Goal: Task Accomplishment & Management: Manage account settings

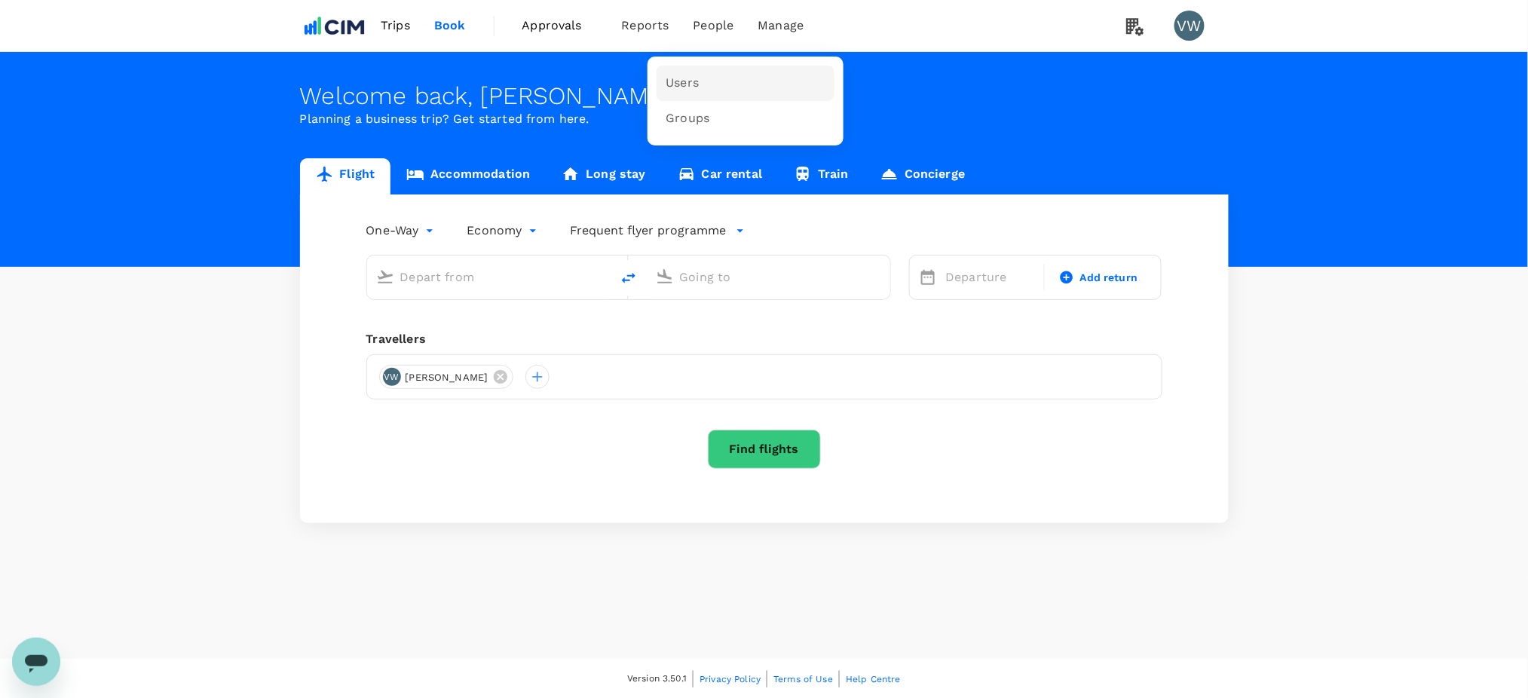
click at [681, 79] on span "Users" at bounding box center [682, 83] width 33 height 17
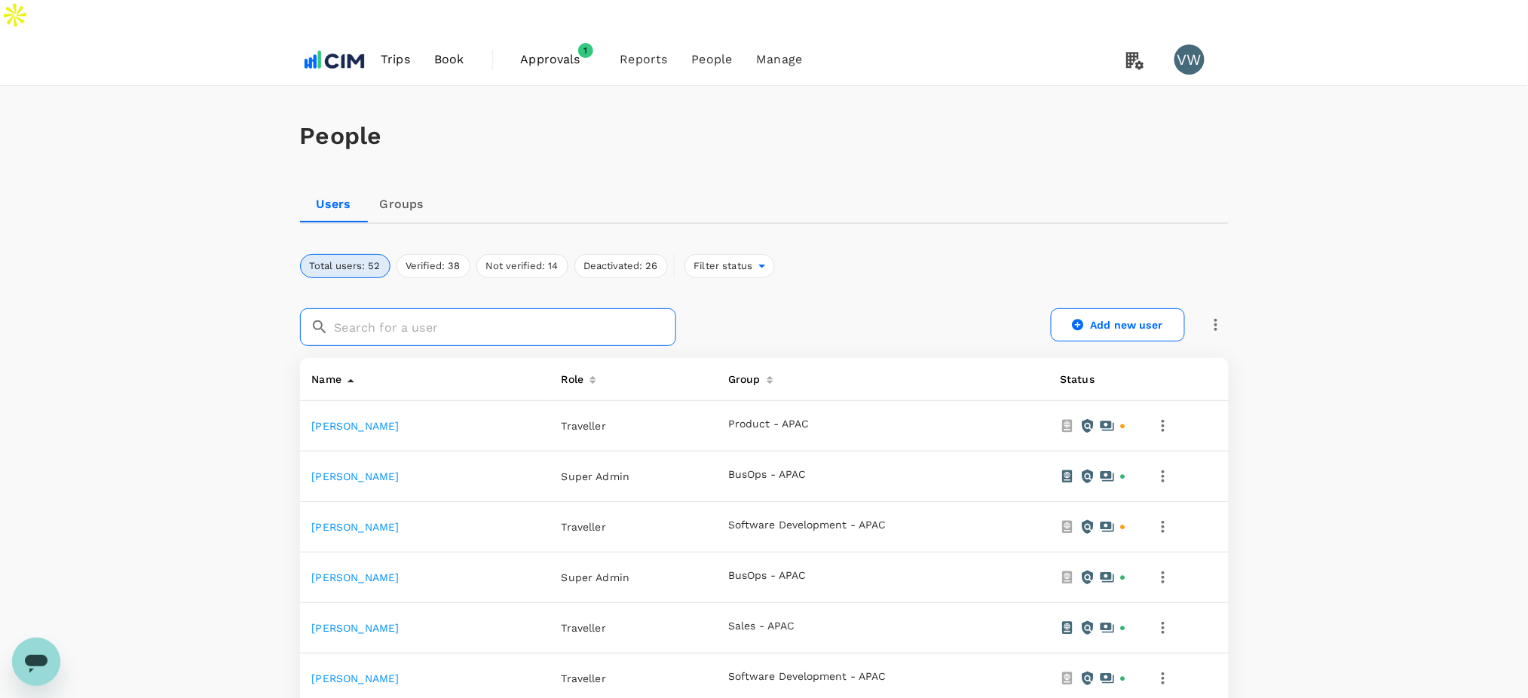
click at [472, 308] on input "text" at bounding box center [506, 327] width 342 height 38
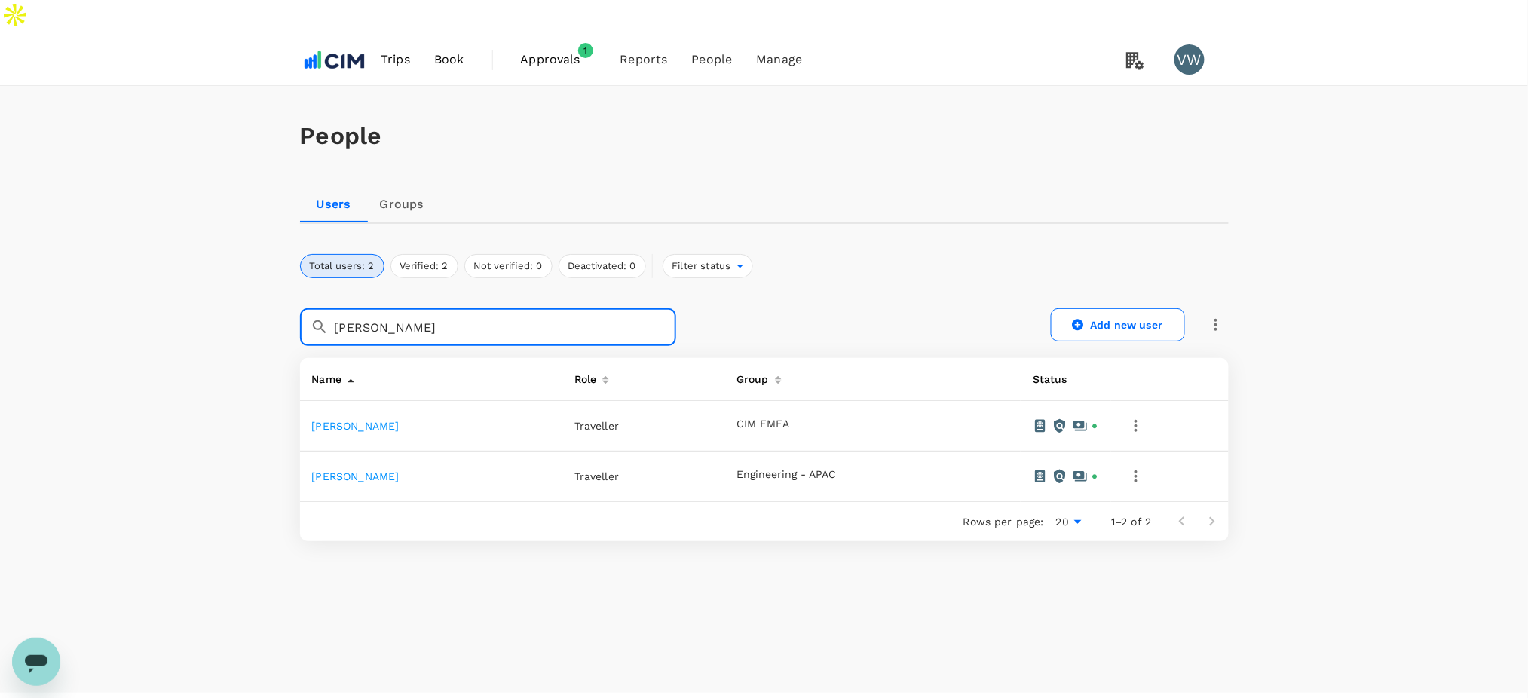
type input "[PERSON_NAME]"
click at [1141, 417] on icon "button" at bounding box center [1136, 426] width 18 height 18
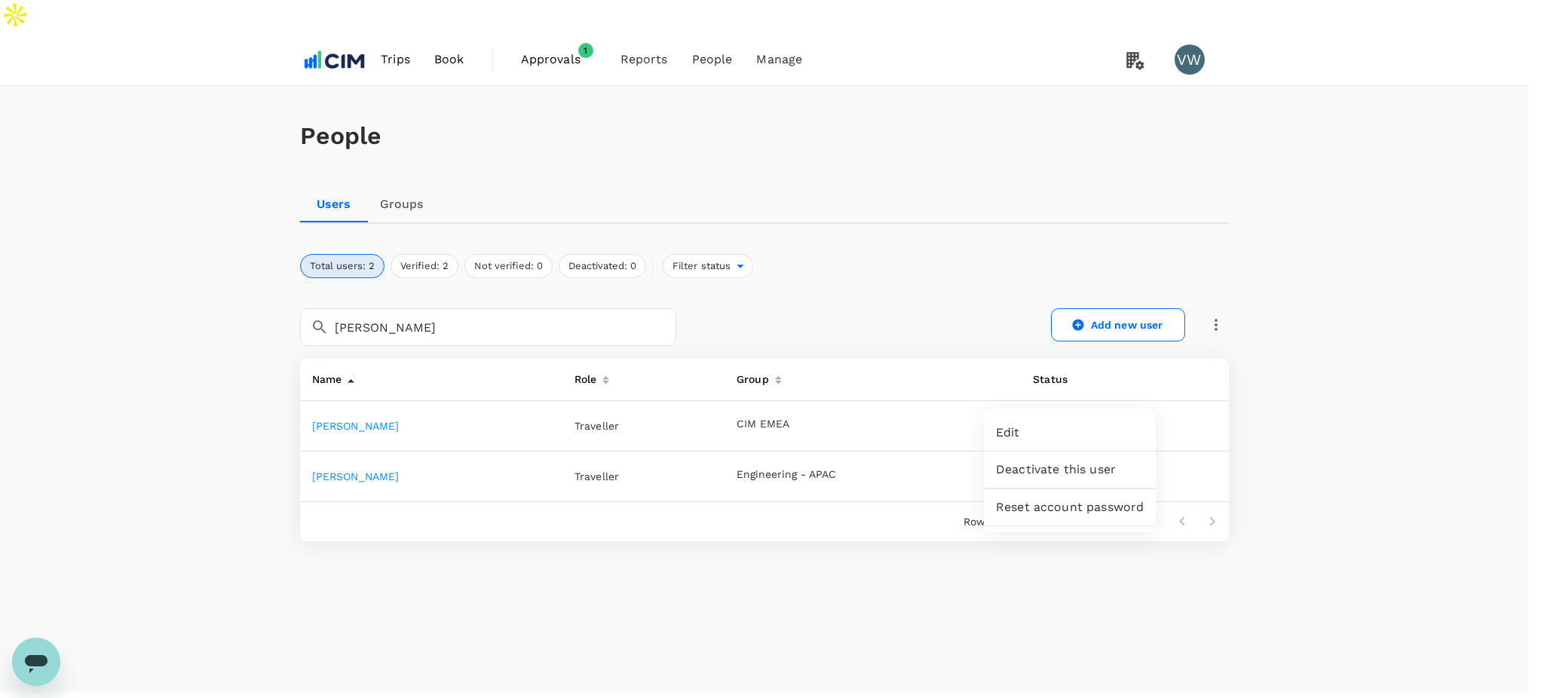
click at [342, 393] on div at bounding box center [772, 349] width 1544 height 698
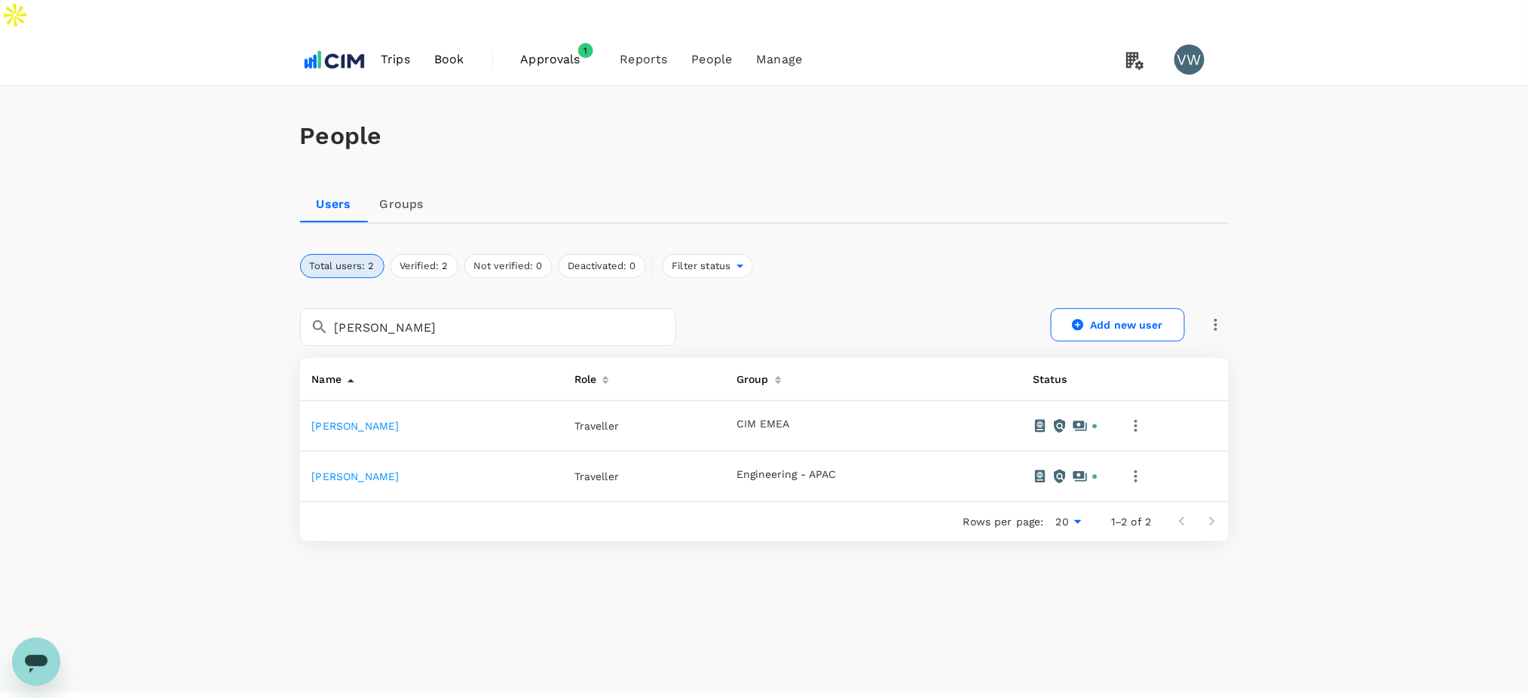
click at [342, 420] on link "[PERSON_NAME]" at bounding box center [355, 426] width 87 height 12
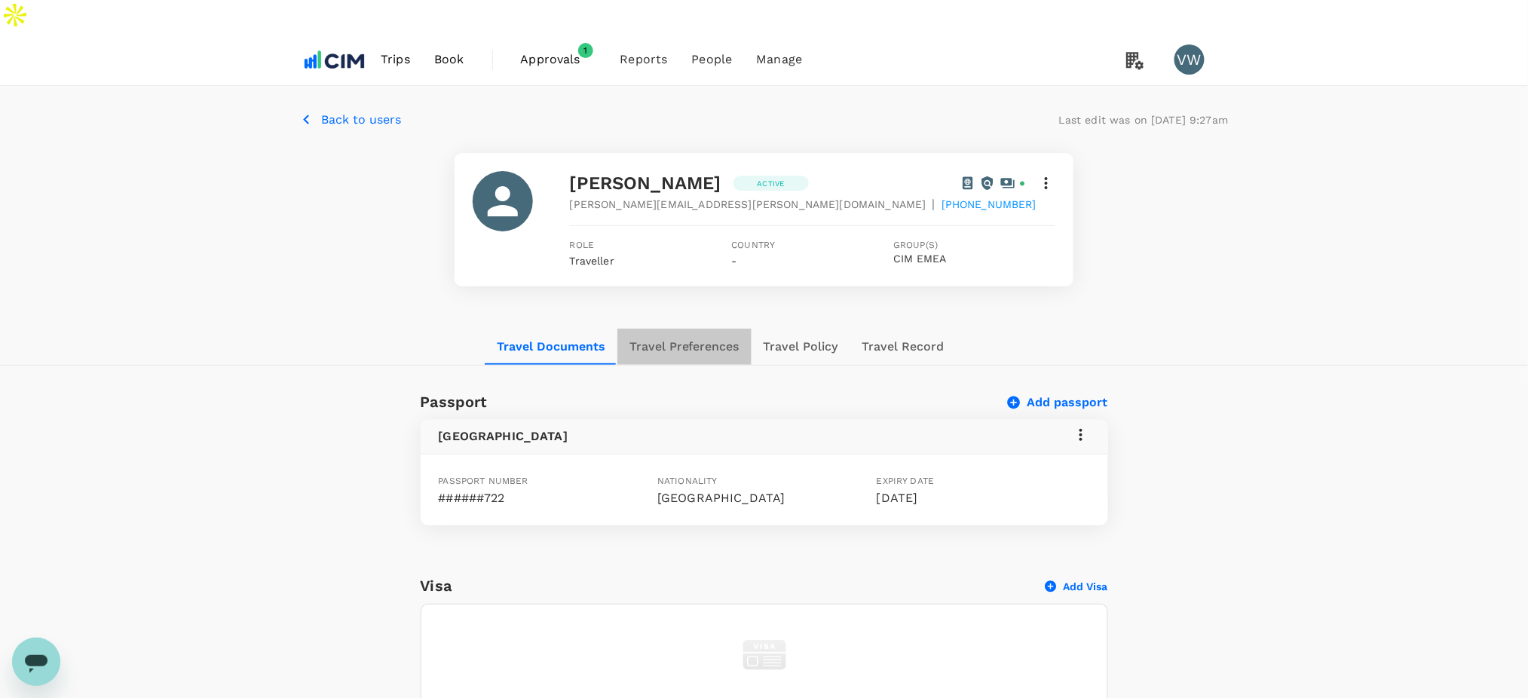
click at [712, 329] on button "Travel Preferences" at bounding box center [684, 347] width 134 height 36
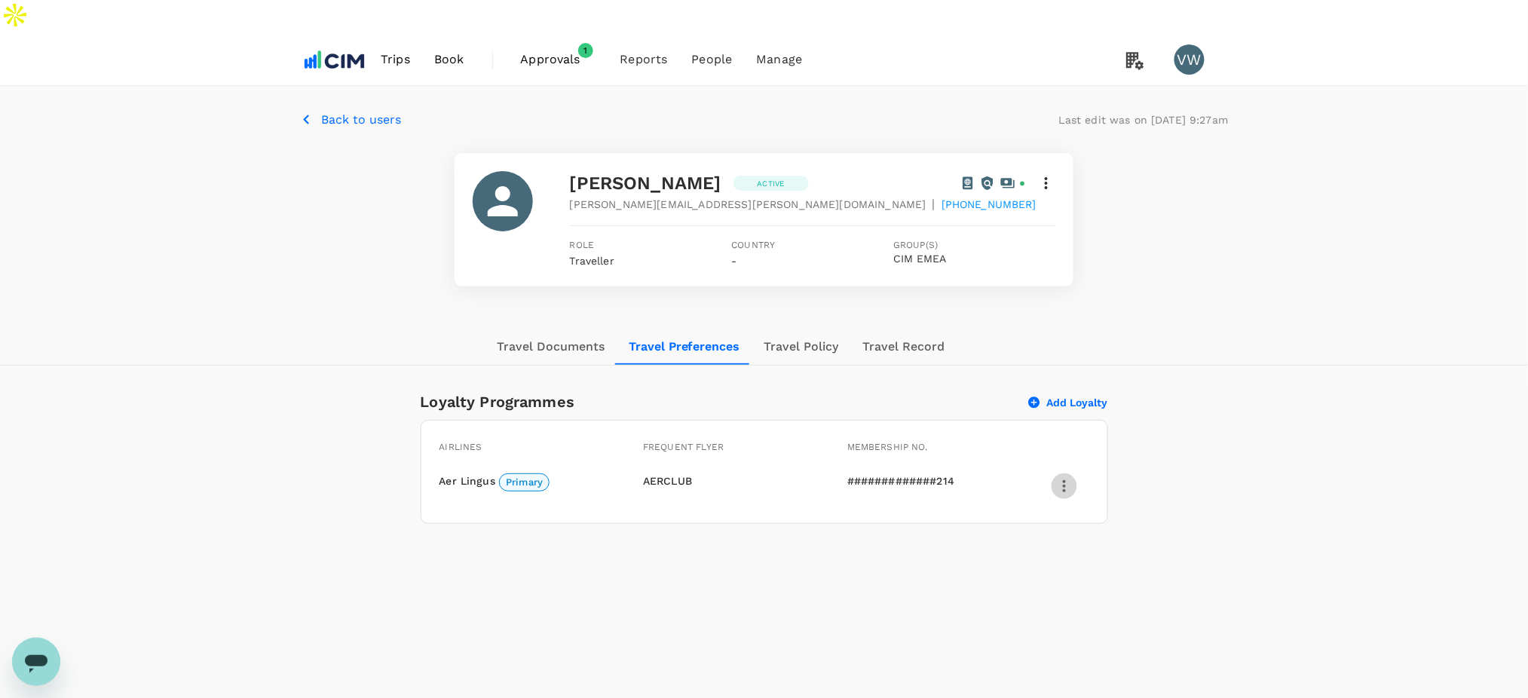
click at [1069, 477] on icon "button" at bounding box center [1064, 486] width 18 height 18
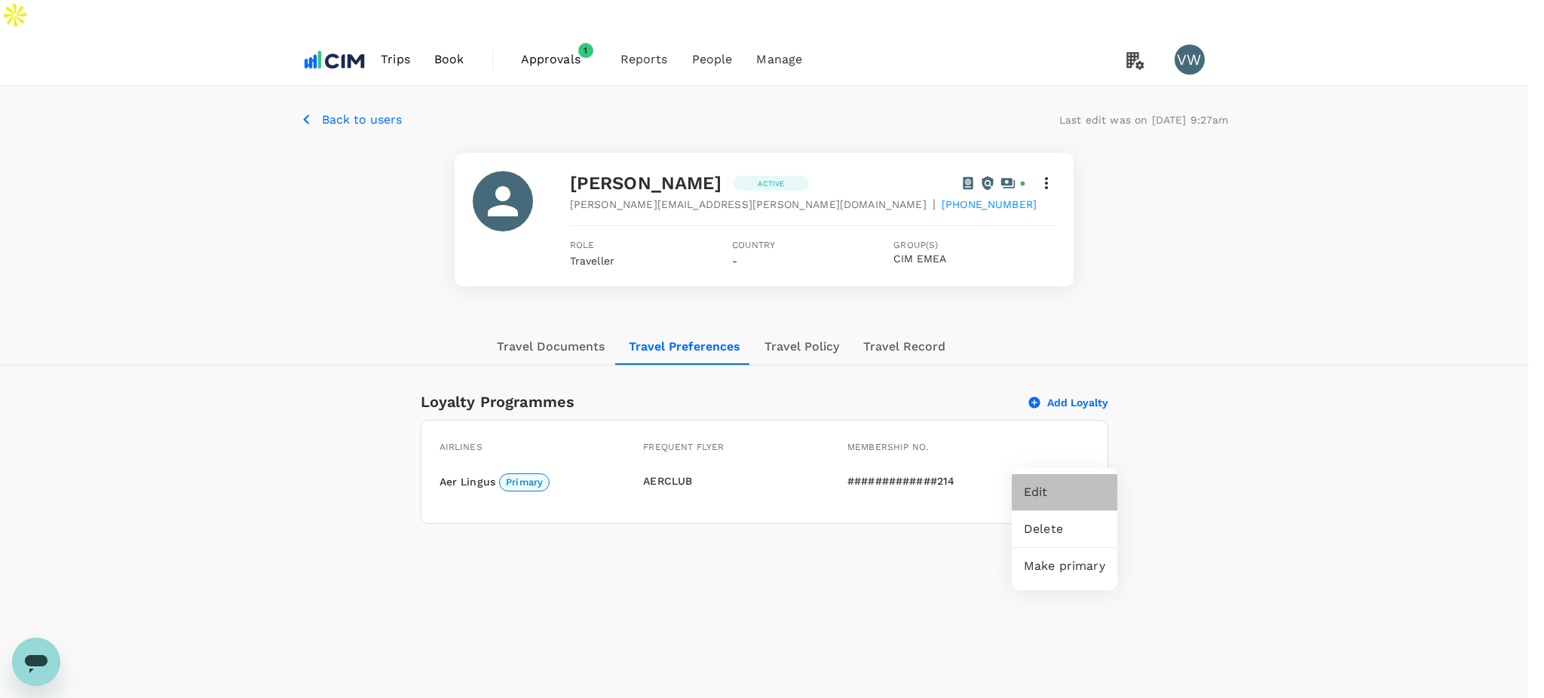
click at [1050, 491] on span "Edit" at bounding box center [1064, 492] width 81 height 18
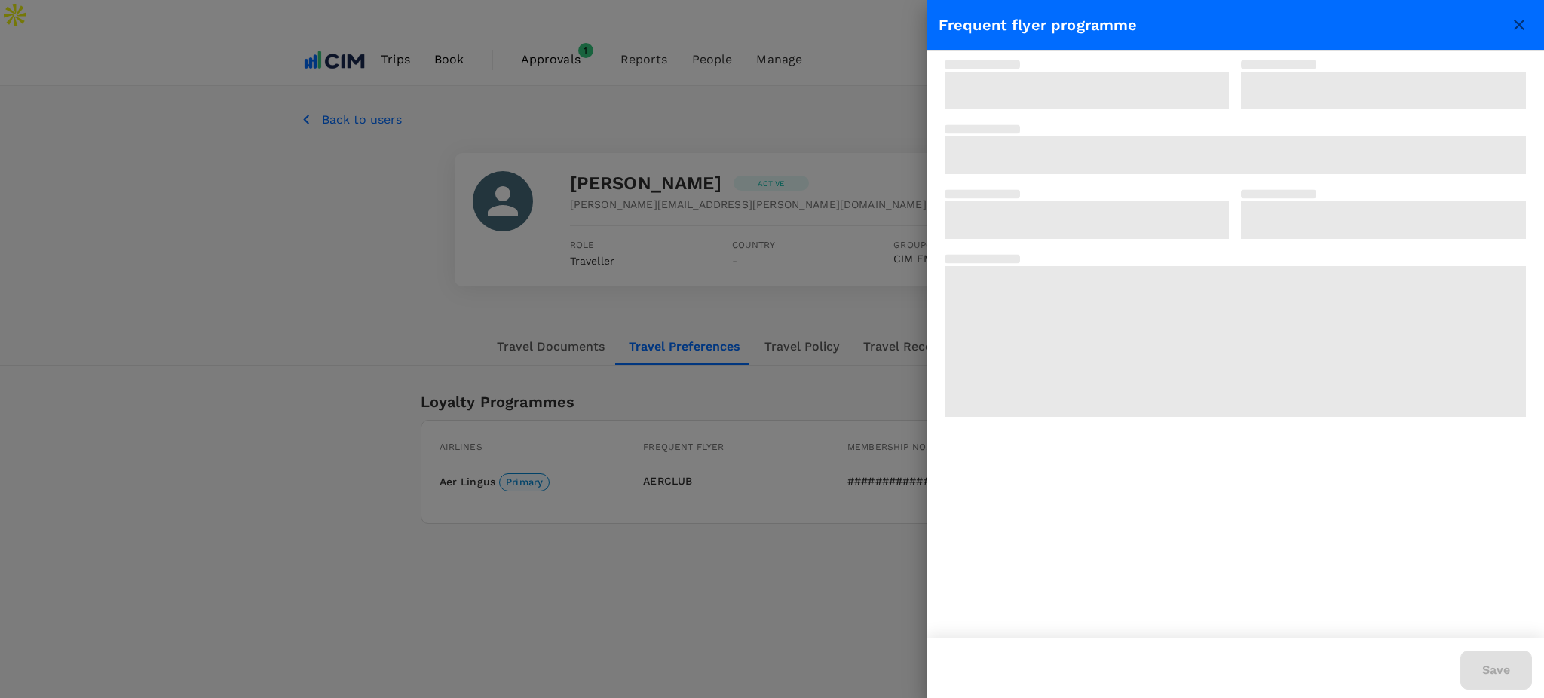
type input "Aer Lingus AerClub"
type input "3081475008889214"
type input "1"
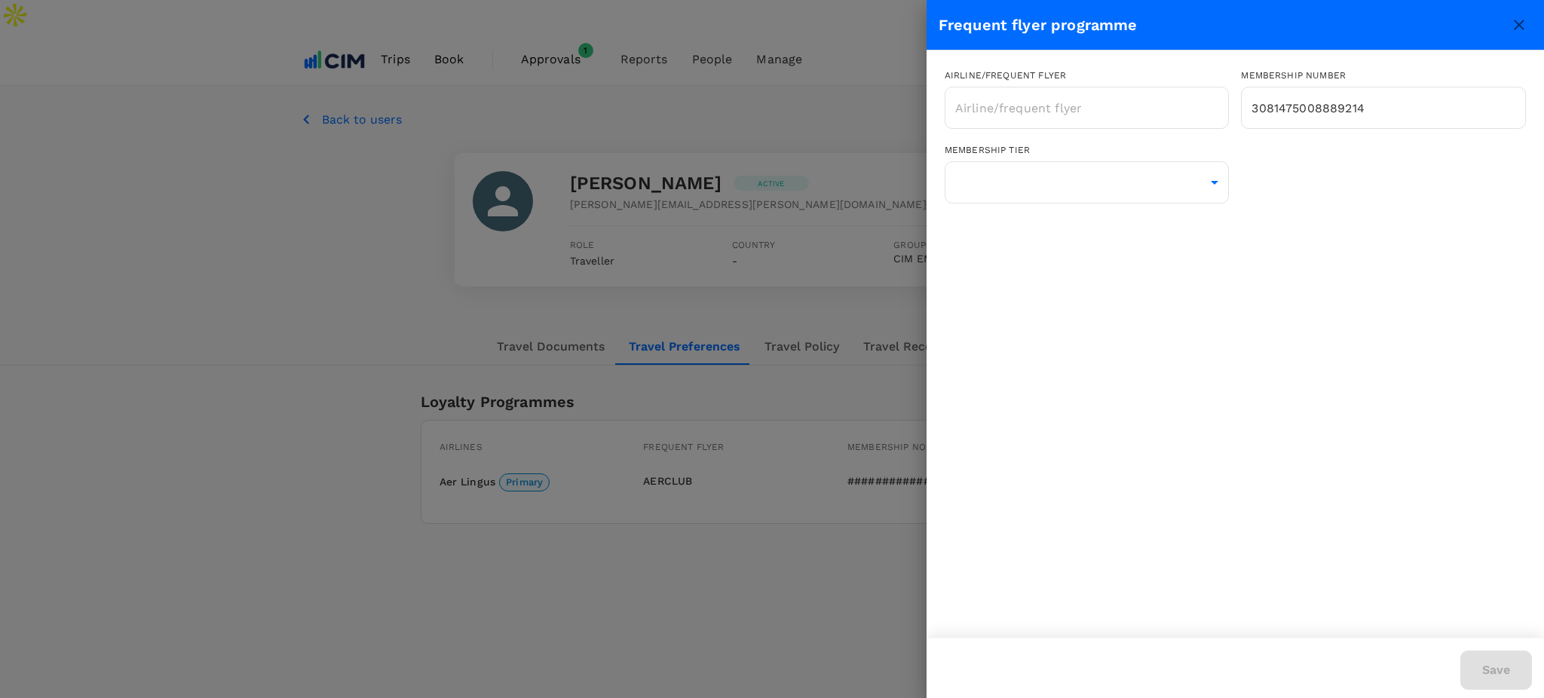
type input "Aer Lingus AerClub"
drag, startPoint x: 1286, startPoint y: 106, endPoint x: 1301, endPoint y: 93, distance: 20.3
click at [1286, 106] on input "3081475008889214" at bounding box center [1383, 108] width 285 height 38
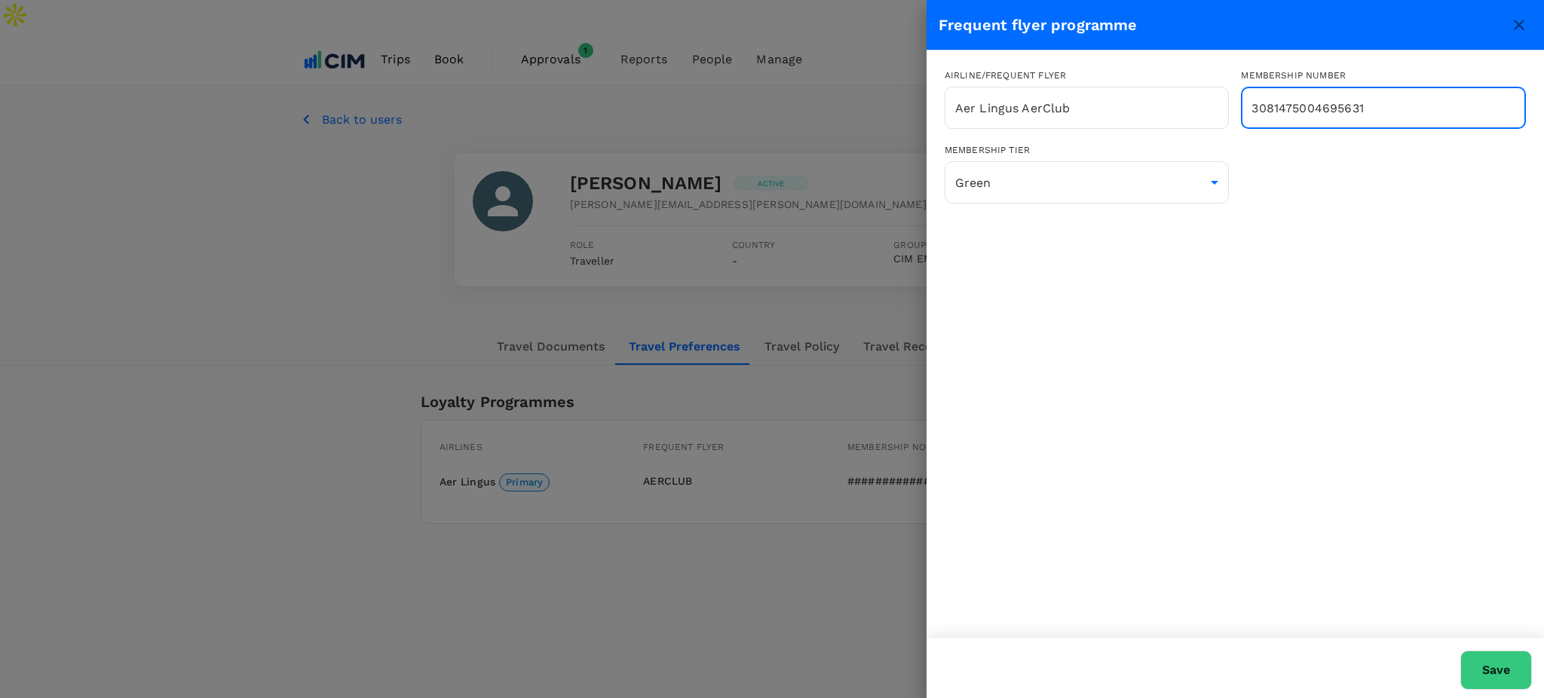
type input "3081475004695631"
click at [1478, 676] on button "Save" at bounding box center [1496, 670] width 72 height 39
